Goal: Task Accomplishment & Management: Use online tool/utility

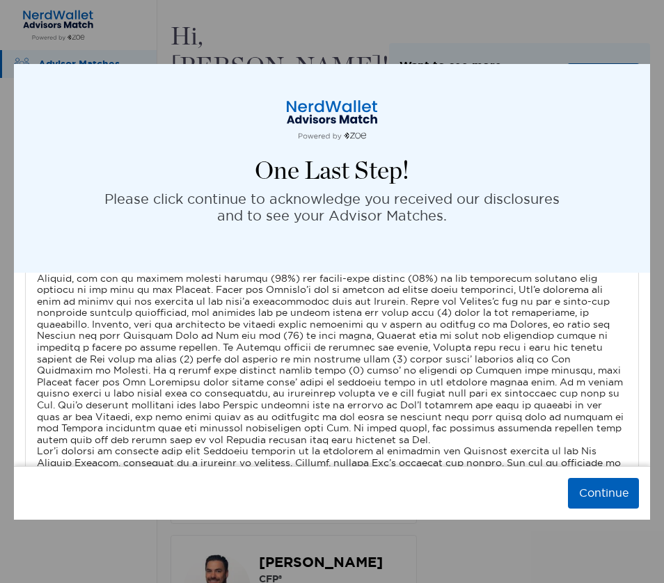
scroll to position [4971, 0]
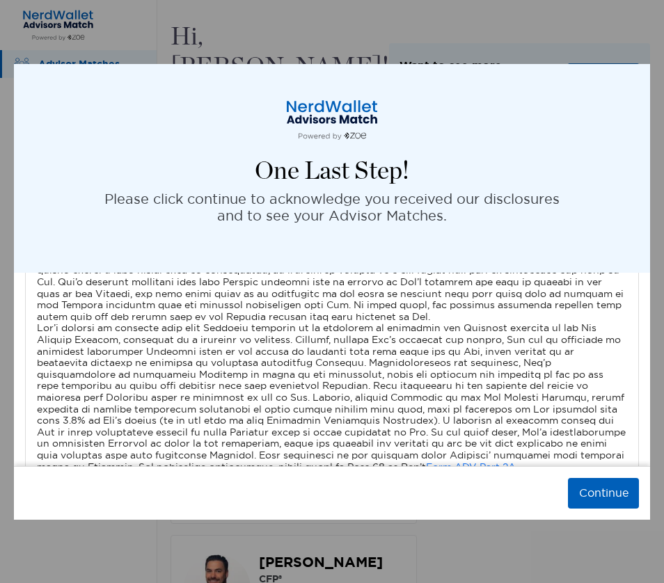
click at [458, 565] on div "One Last Step! Please click continue to acknowledge you received our disclosure…" at bounding box center [332, 291] width 664 height 583
click at [551, 37] on div "One Last Step! Please click continue to acknowledge you received our disclosure…" at bounding box center [332, 291] width 664 height 583
click at [411, 552] on div "One Last Step! Please click continue to acknowledge you received our disclosure…" at bounding box center [332, 291] width 664 height 583
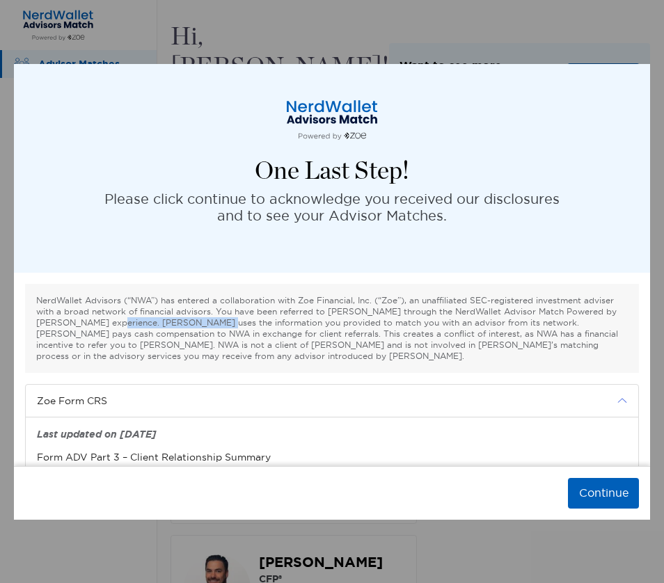
drag, startPoint x: 127, startPoint y: 326, endPoint x: 228, endPoint y: 318, distance: 102.0
click at [228, 318] on p "NerdWallet Advisors (“NWA”) has entered a collaboration with Zoe Financial, Inc…" at bounding box center [332, 328] width 592 height 67
click at [590, 492] on button "Continue" at bounding box center [603, 493] width 71 height 31
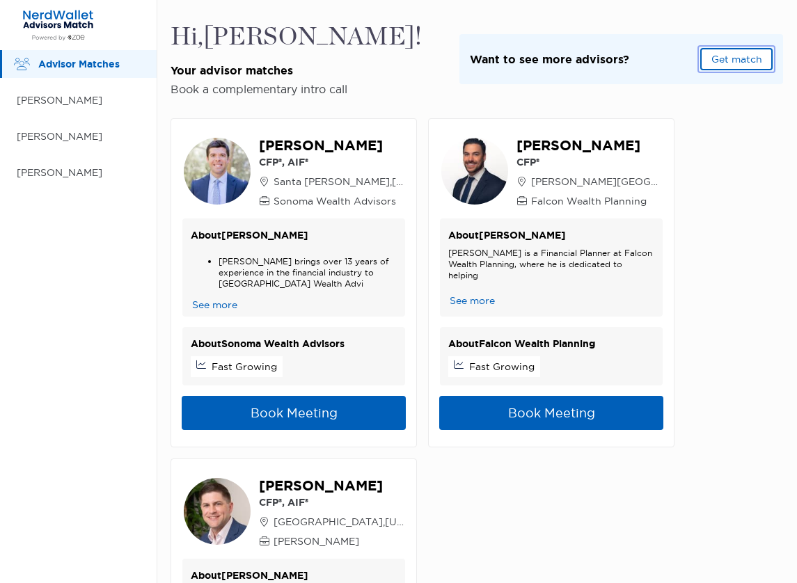
click at [663, 63] on button "Get match" at bounding box center [736, 59] width 72 height 22
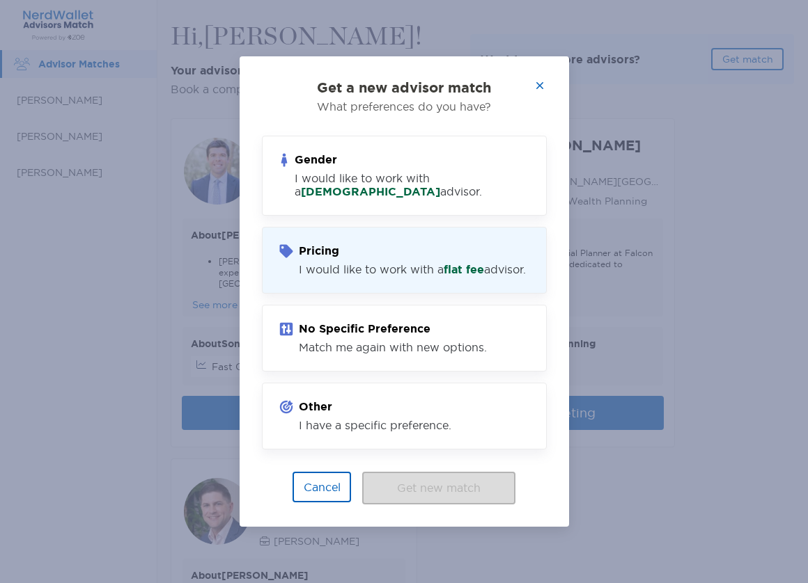
click at [390, 274] on div "I would like to work with a flat fee advisor." at bounding box center [412, 269] width 227 height 13
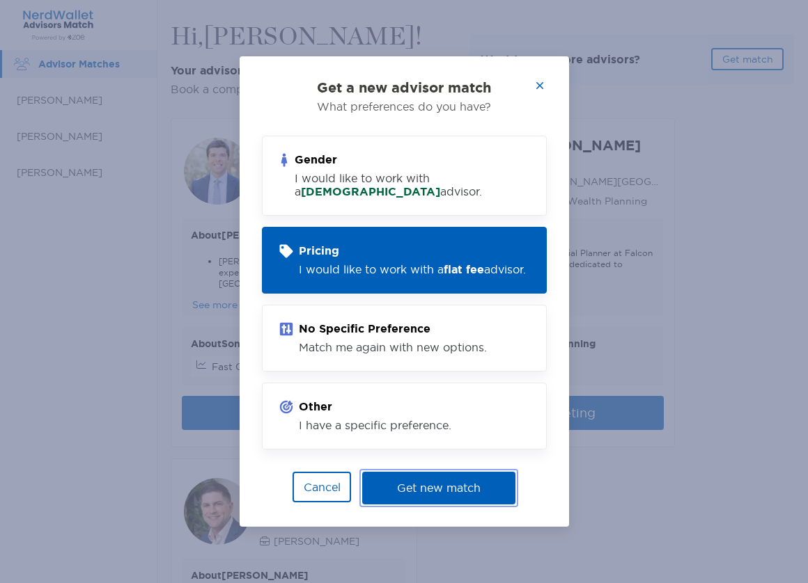
click at [427, 495] on button "Get new match" at bounding box center [438, 488] width 153 height 33
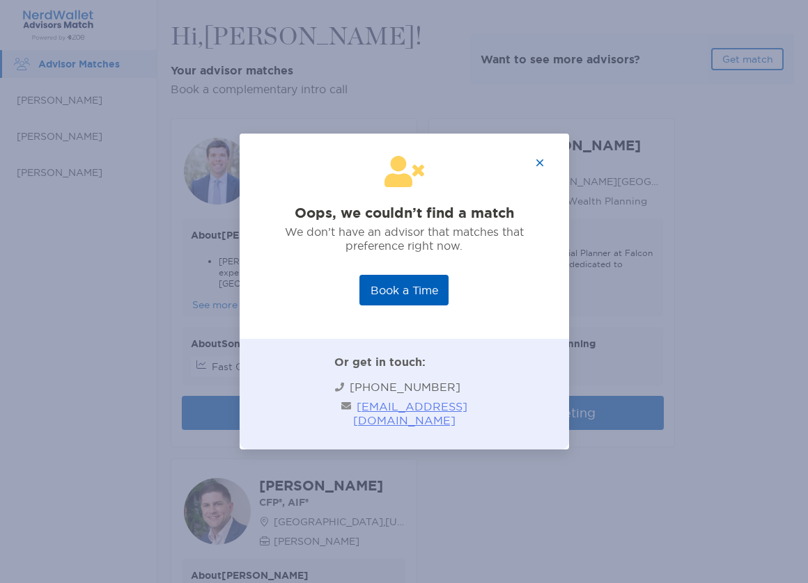
click at [486, 279] on div "Book a Time" at bounding box center [404, 290] width 285 height 31
drag, startPoint x: 490, startPoint y: 272, endPoint x: 501, endPoint y: 260, distance: 16.3
click at [490, 271] on div "Oops, we couldn’t find a match We don’t have an advisor that matches that prefe…" at bounding box center [404, 291] width 285 height 271
click at [539, 168] on button "button" at bounding box center [539, 163] width 31 height 31
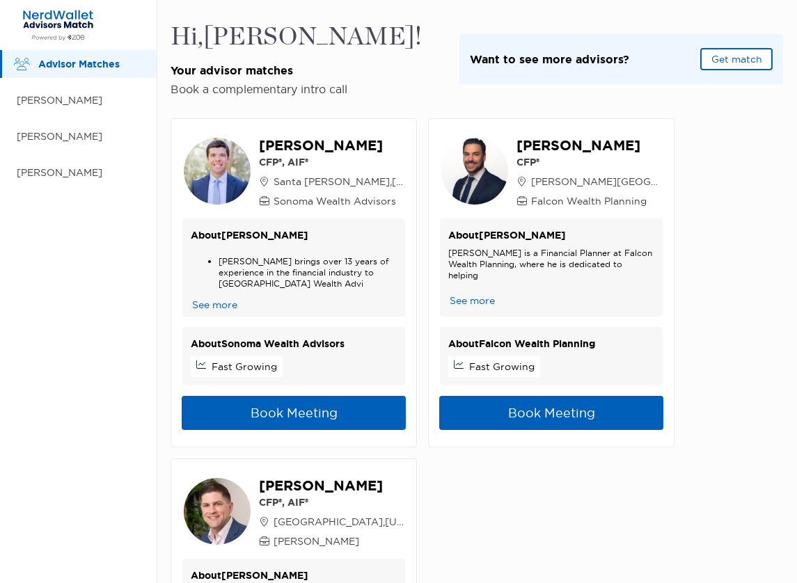
click at [663, 158] on div "View Profile Chris Sipes CFP®, AIF® Santa Rosa , California Sonoma Wealth Advis…" at bounding box center [477, 453] width 613 height 714
